Goal: Task Accomplishment & Management: Use online tool/utility

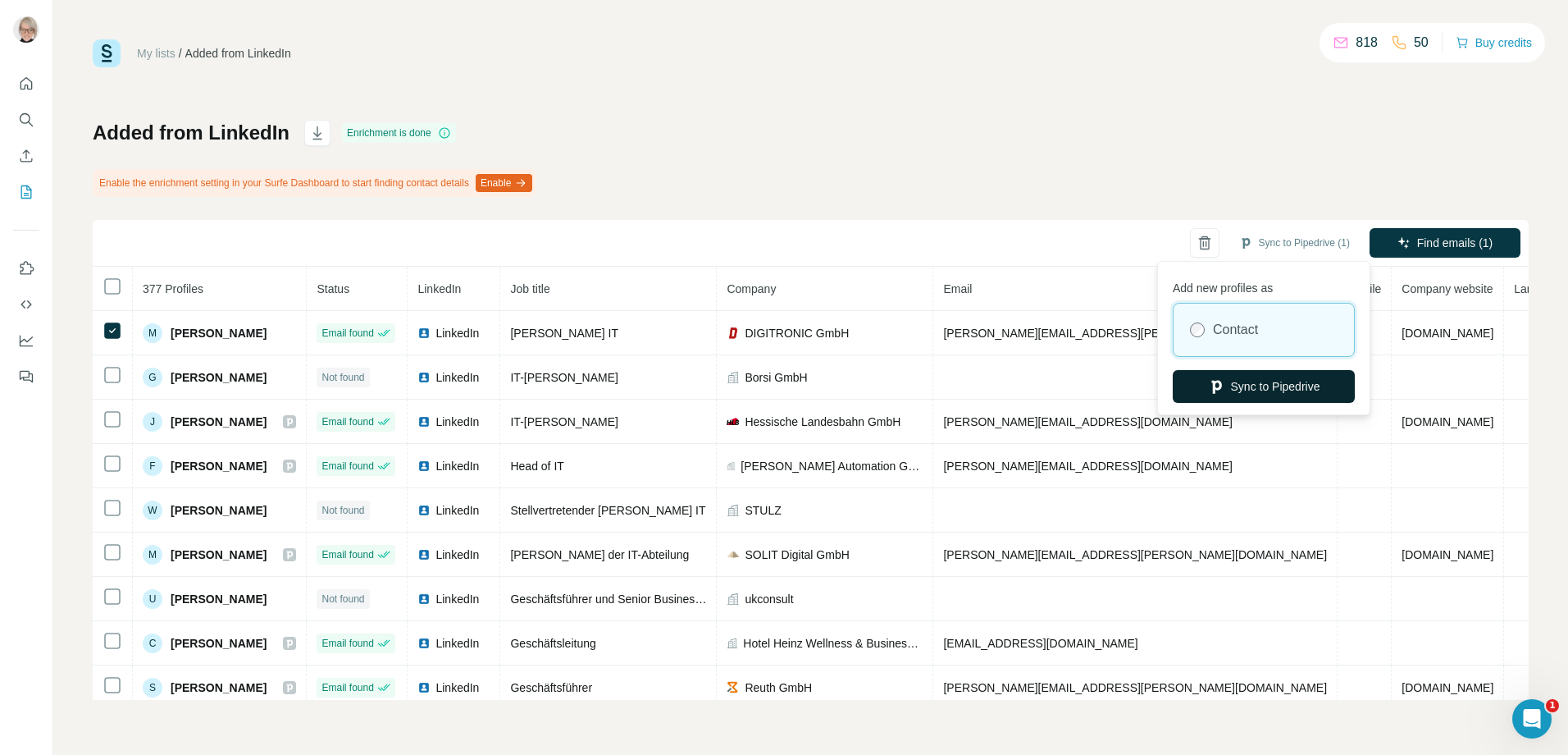
click at [1256, 372] on button "Sync to Pipedrive" at bounding box center [1263, 386] width 182 height 33
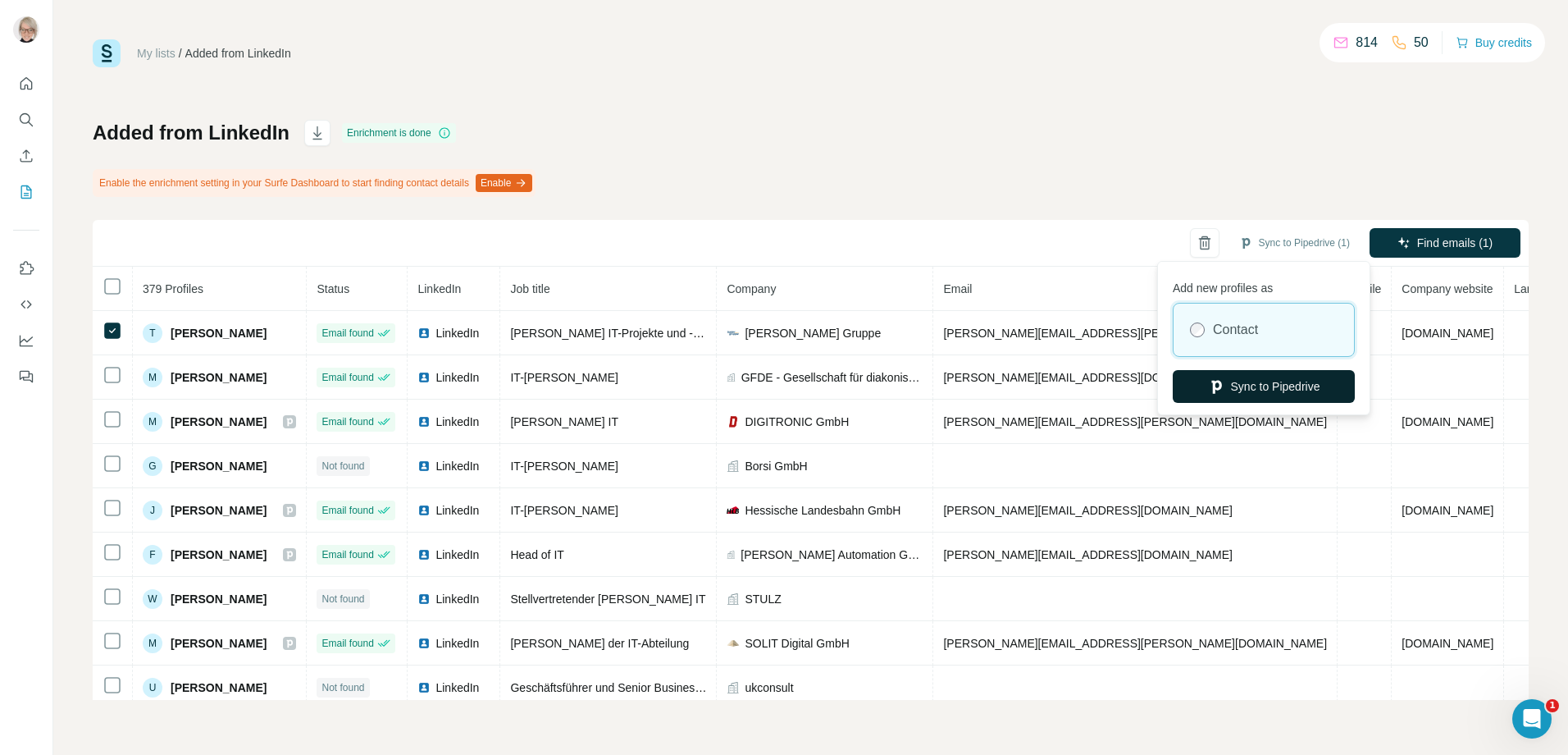
click at [1268, 385] on button "Sync to Pipedrive" at bounding box center [1263, 386] width 182 height 33
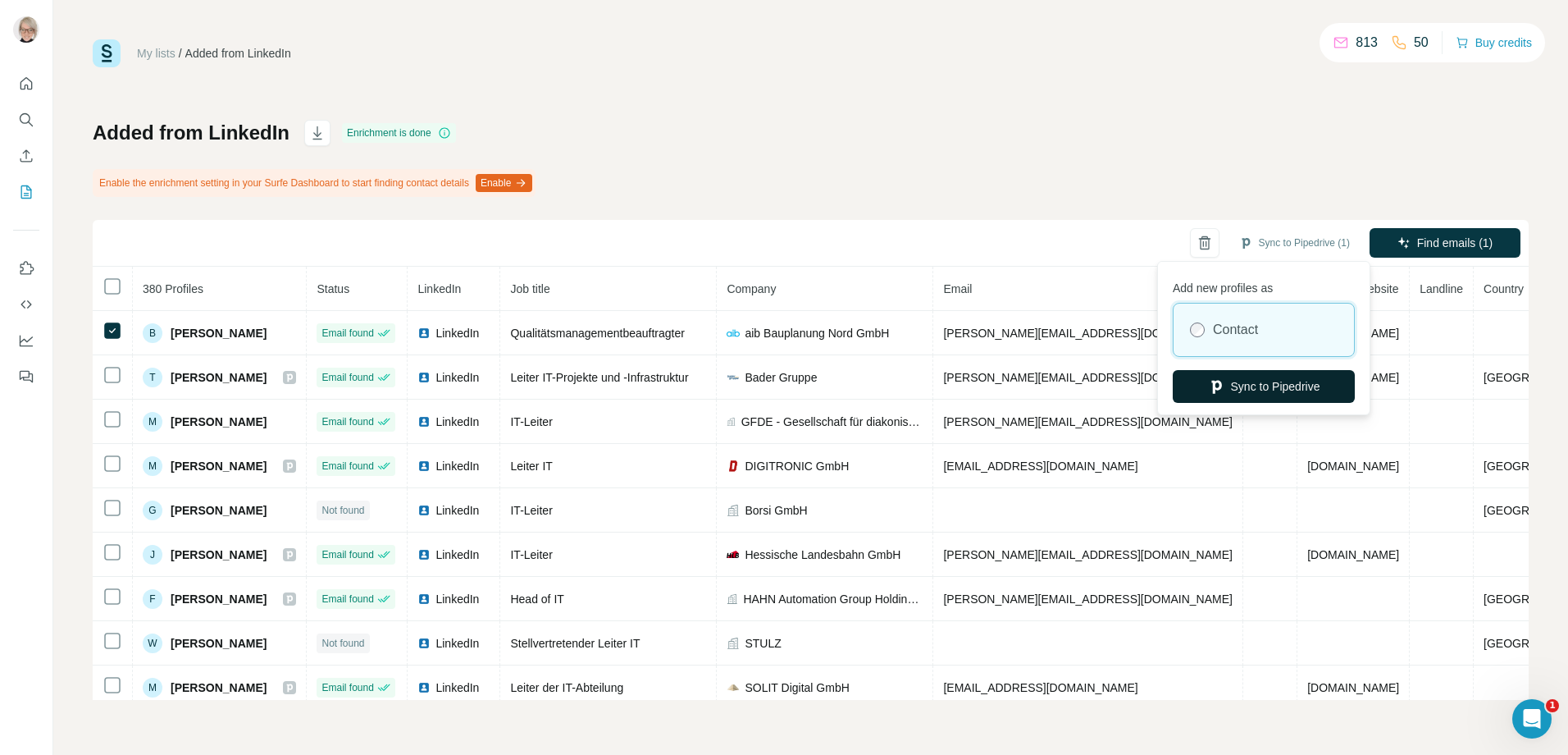
click at [1260, 381] on button "Sync to Pipedrive" at bounding box center [1263, 386] width 182 height 33
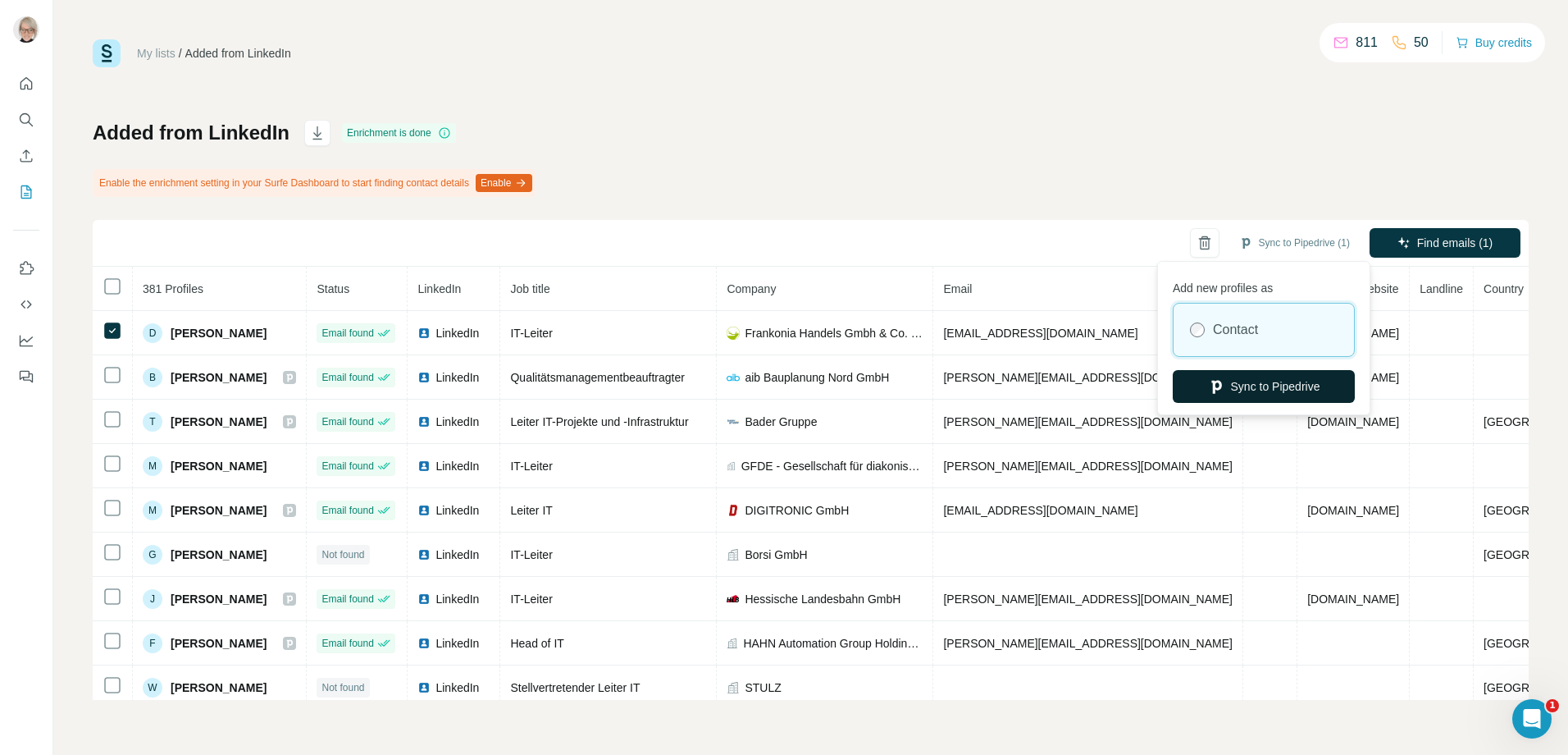
click at [1238, 385] on button "Sync to Pipedrive" at bounding box center [1263, 386] width 182 height 33
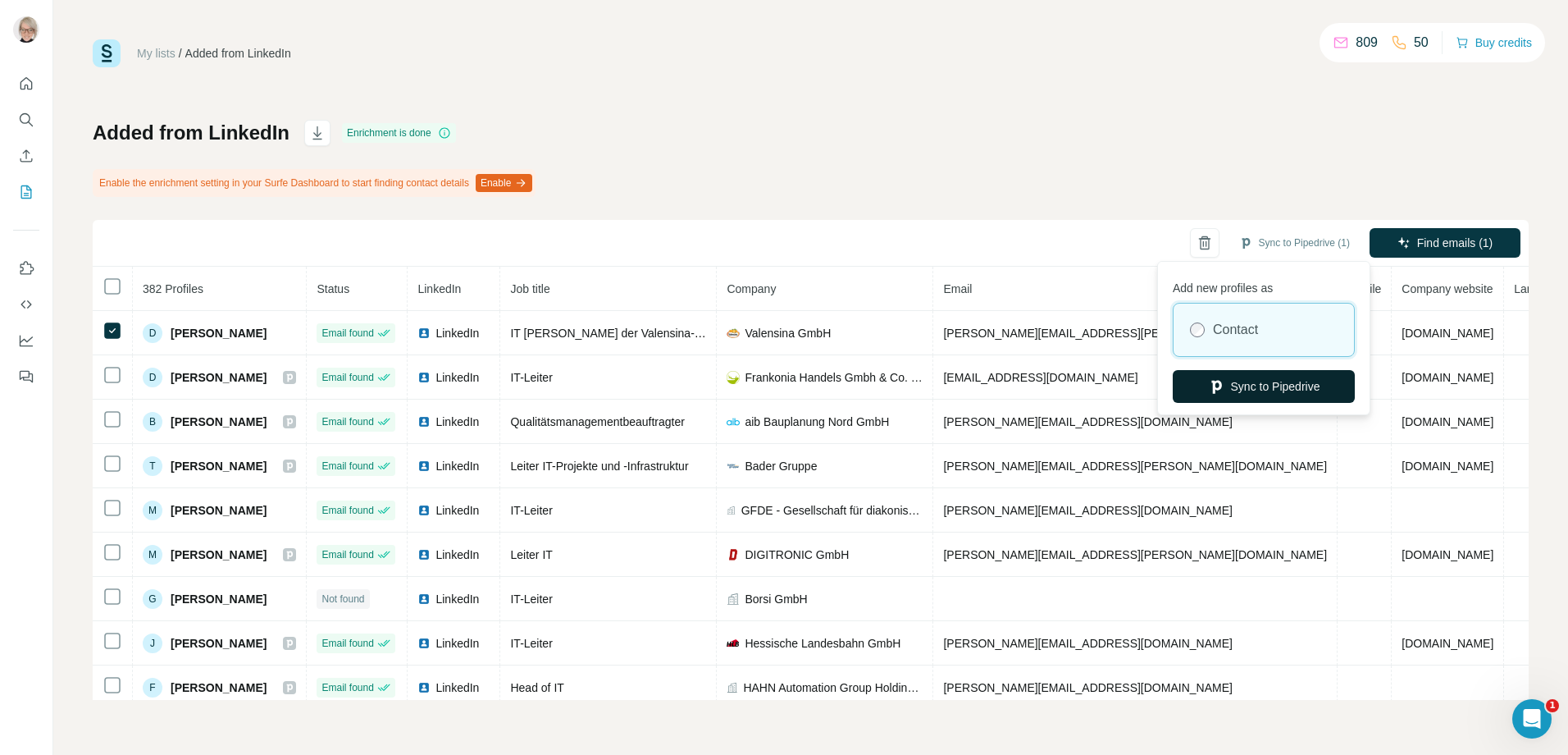
click at [1249, 389] on button "Sync to Pipedrive" at bounding box center [1263, 386] width 182 height 33
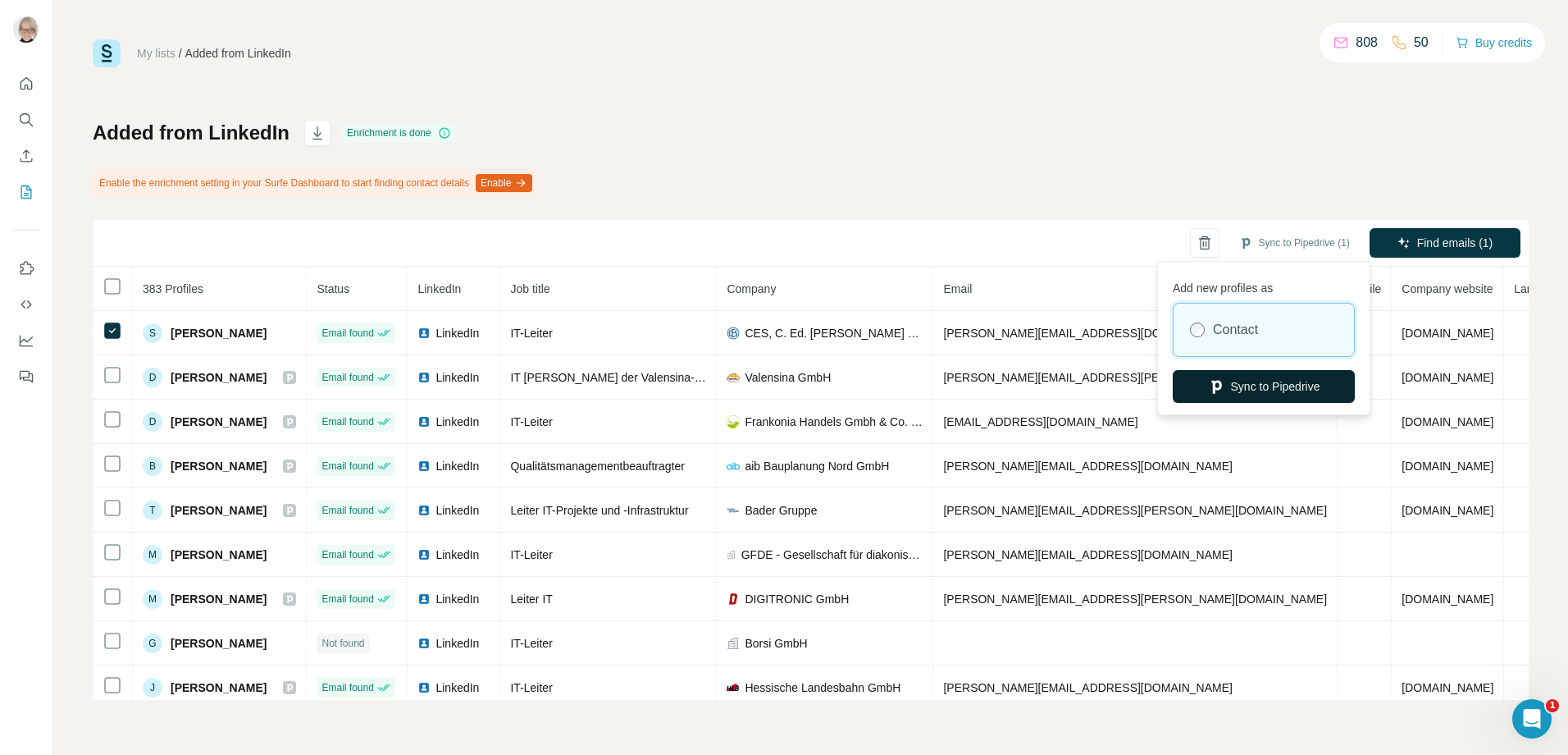
click at [1259, 384] on button "Sync to Pipedrive" at bounding box center [1263, 386] width 182 height 33
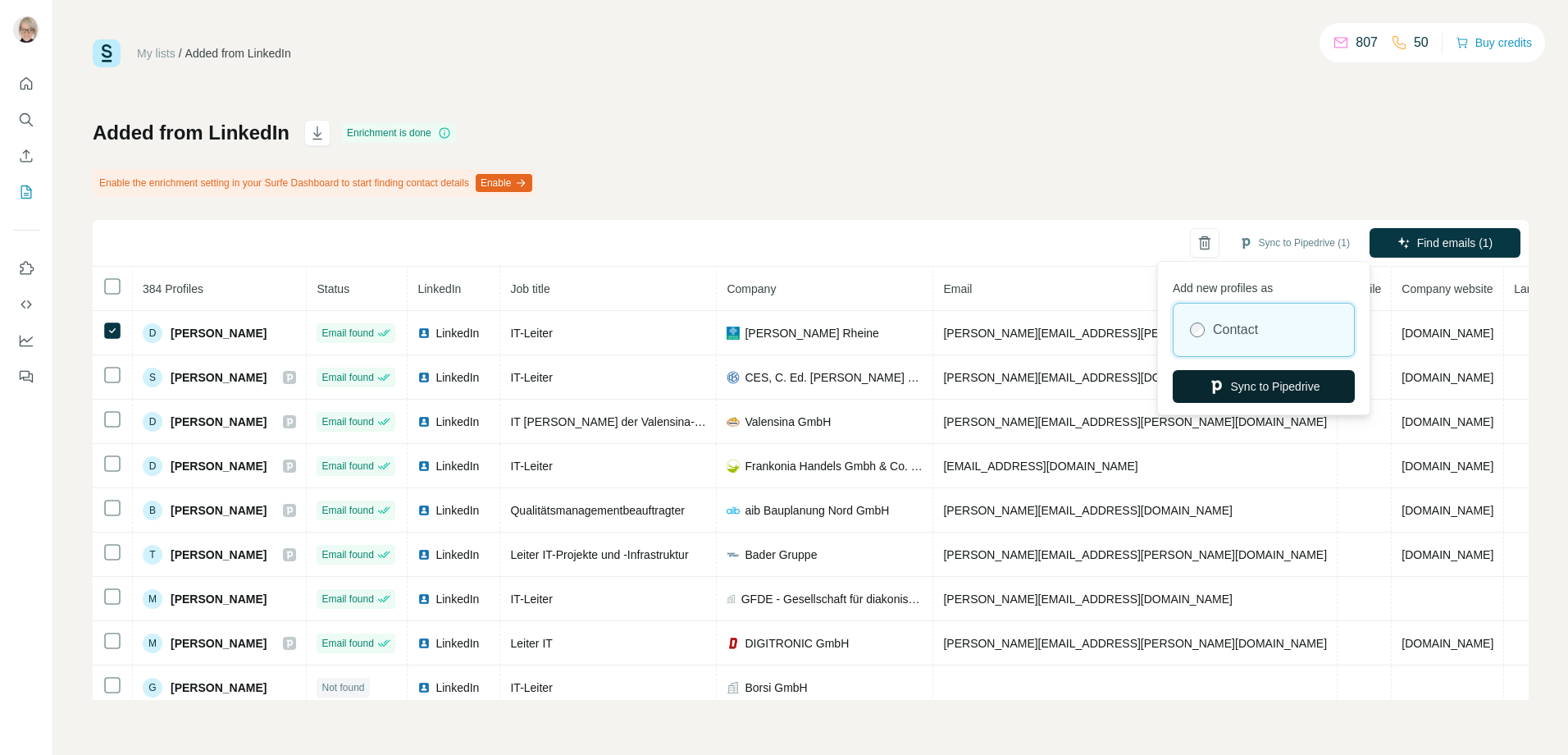
click at [1273, 386] on button "Sync to Pipedrive" at bounding box center [1263, 386] width 182 height 33
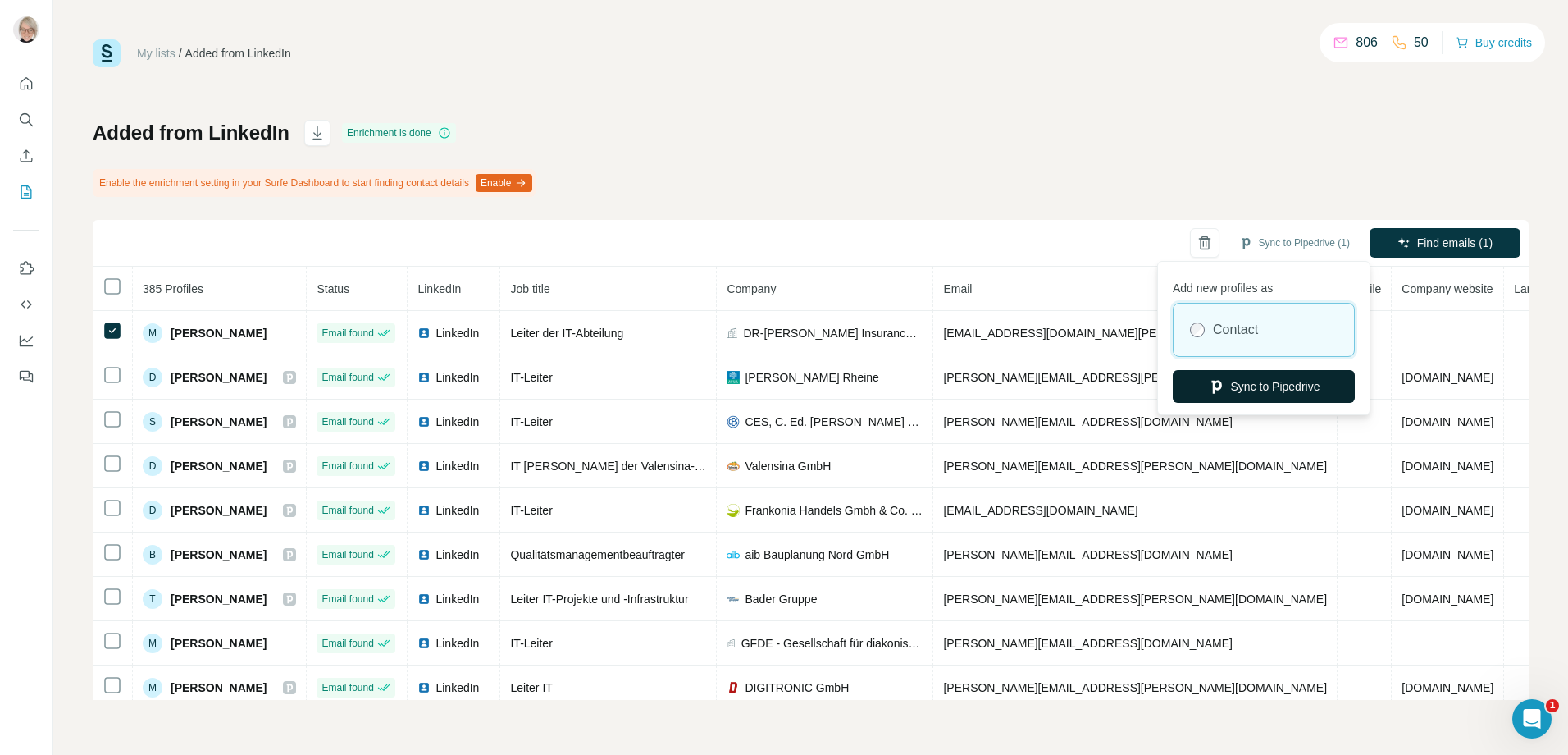
click at [1246, 383] on button "Sync to Pipedrive" at bounding box center [1263, 386] width 182 height 33
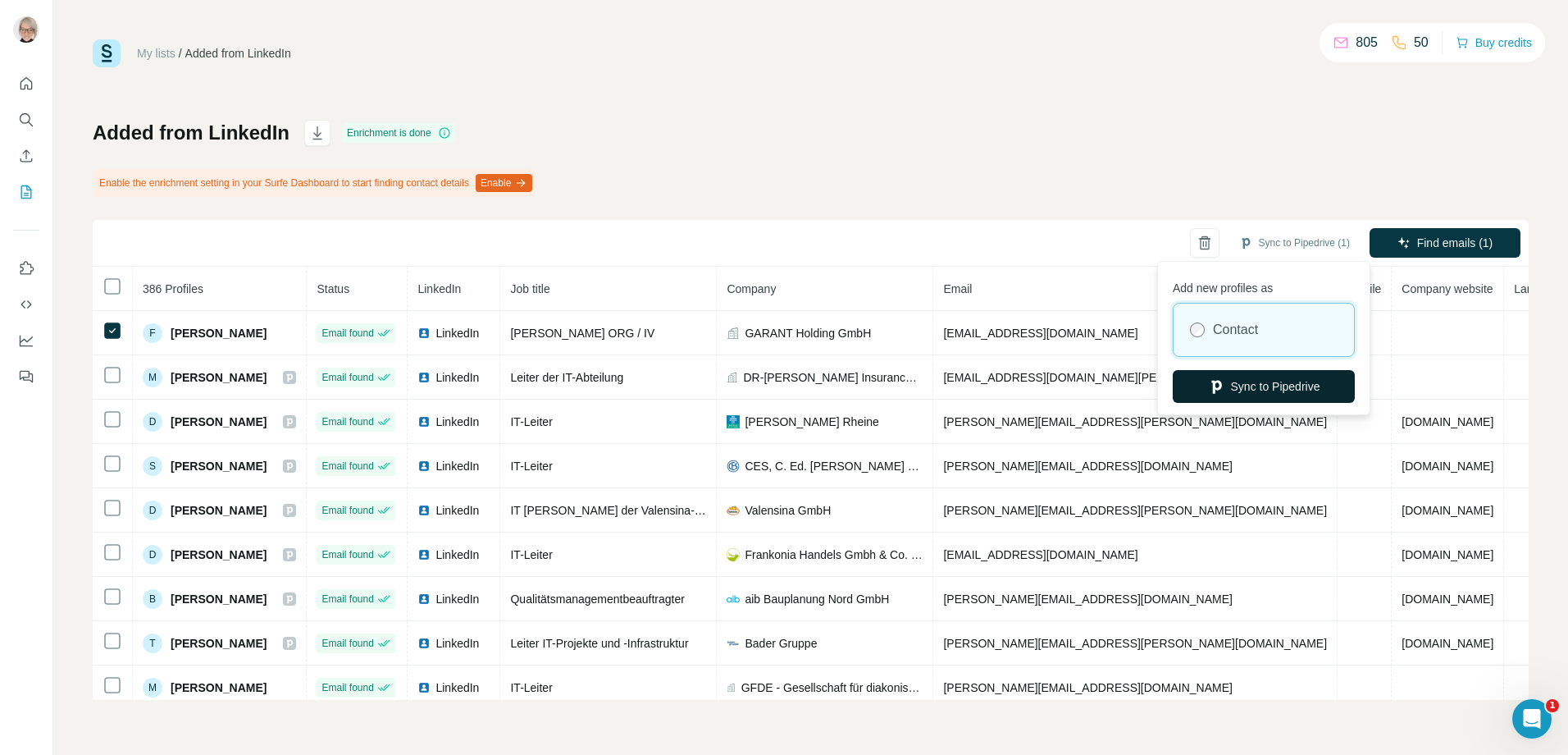
click at [1235, 388] on button "Sync to Pipedrive" at bounding box center [1263, 386] width 182 height 33
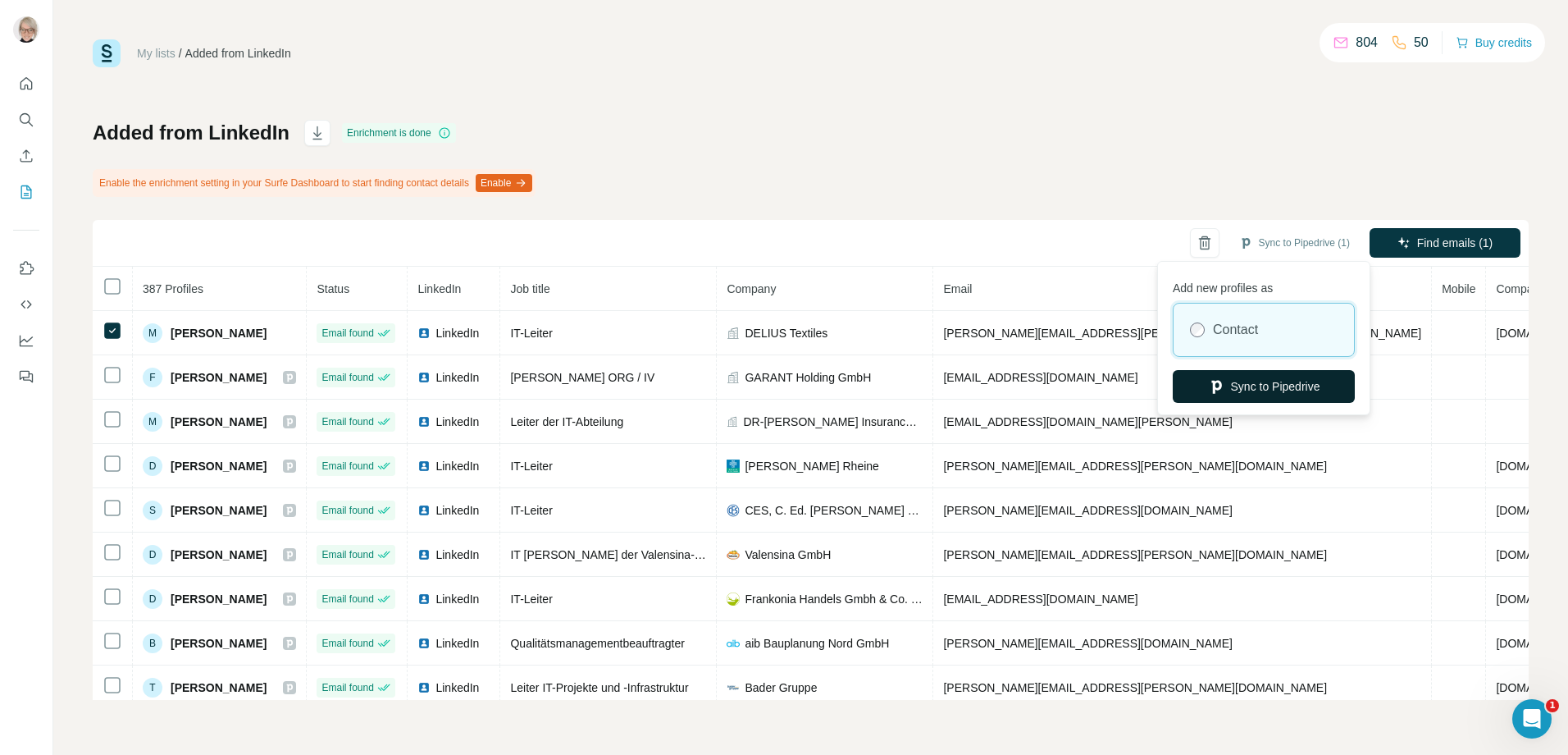
click at [1277, 380] on button "Sync to Pipedrive" at bounding box center [1263, 386] width 182 height 33
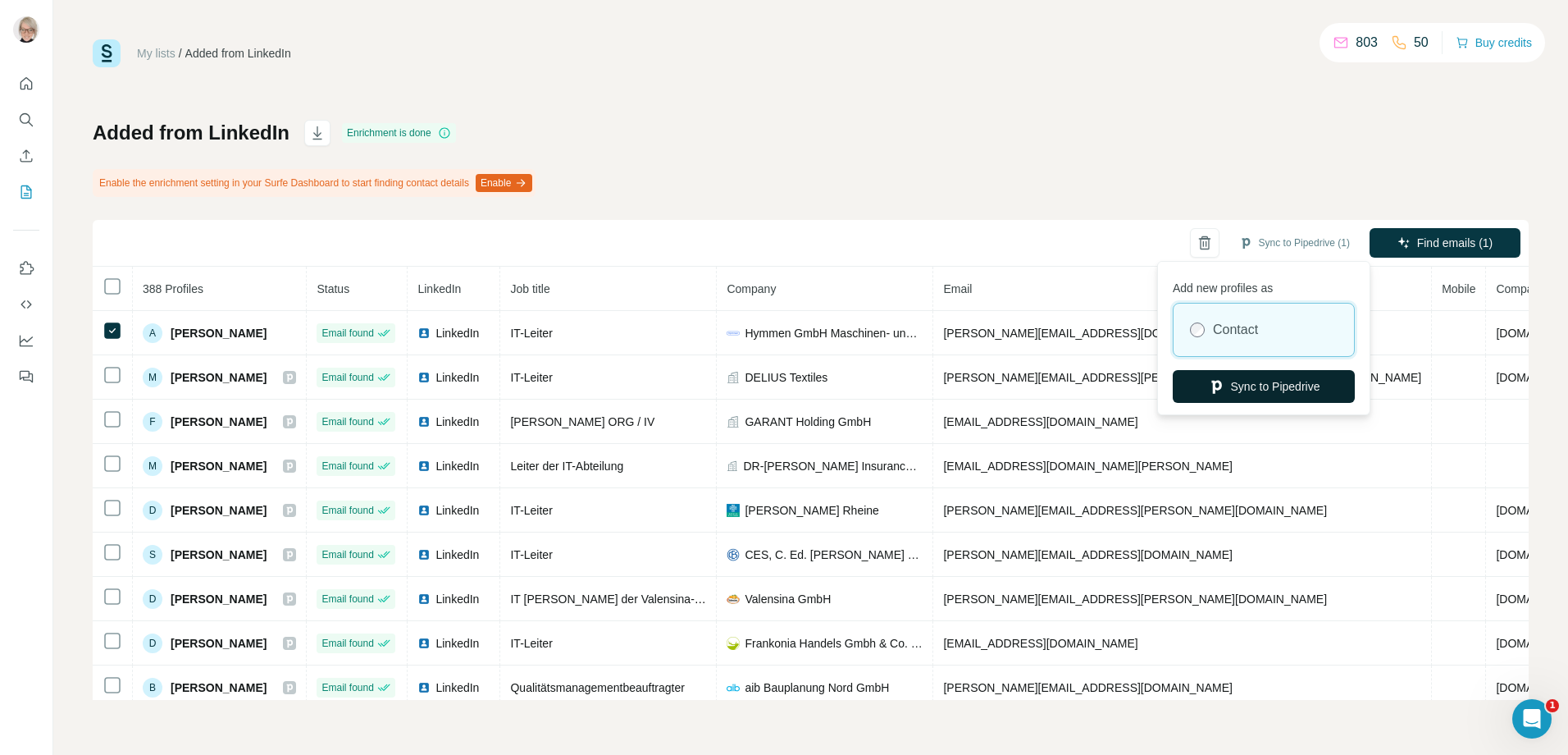
click at [1275, 383] on button "Sync to Pipedrive" at bounding box center [1263, 386] width 182 height 33
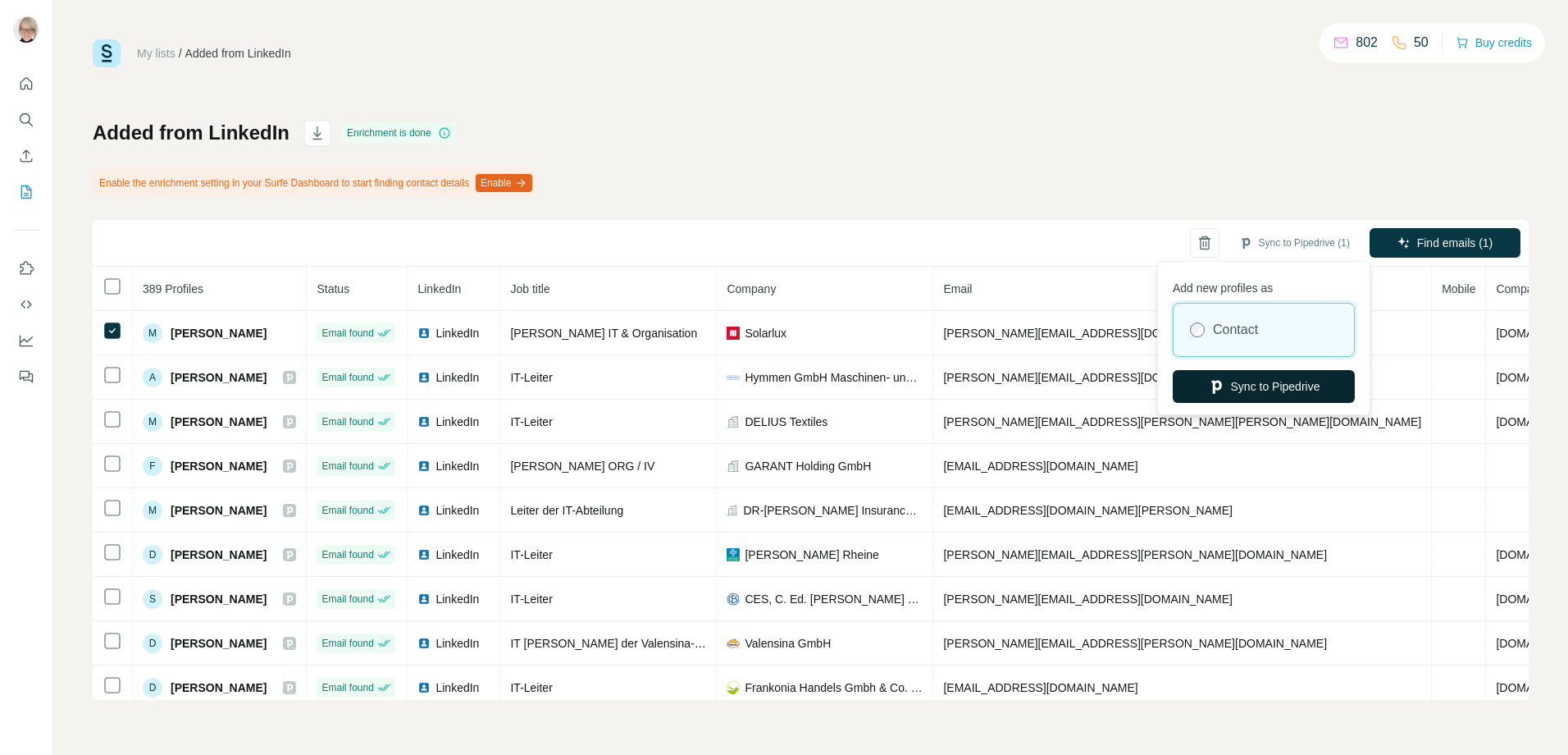
click at [1246, 383] on button "Sync to Pipedrive" at bounding box center [1263, 386] width 182 height 33
